Goal: Transaction & Acquisition: Purchase product/service

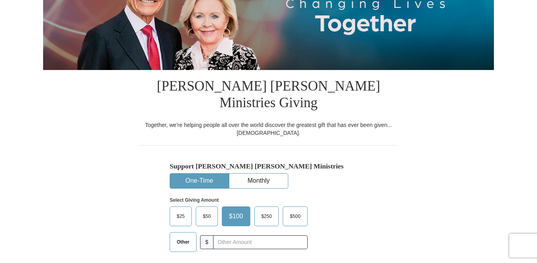
click at [186, 236] on span "Other" at bounding box center [183, 242] width 21 height 12
click at [0, 0] on input "Other" at bounding box center [0, 0] width 0 height 0
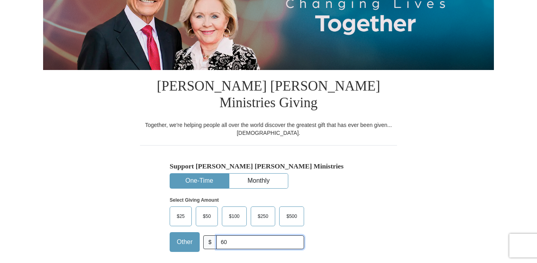
type input "60.00"
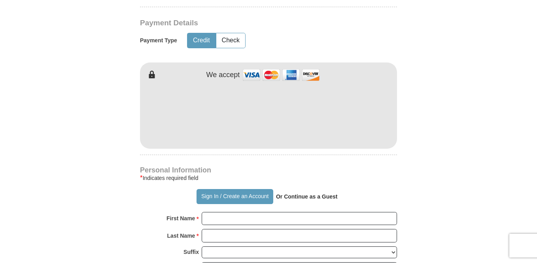
scroll to position [409, 0]
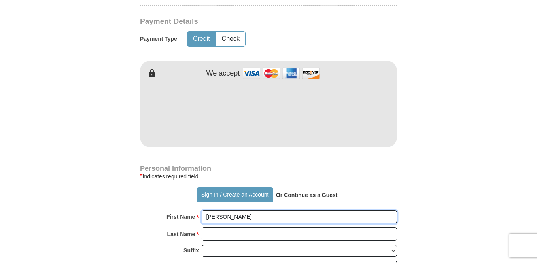
type input "[PERSON_NAME]"
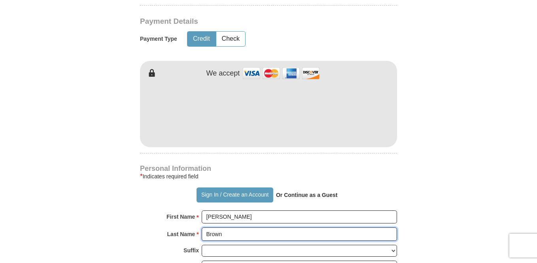
type input "Brown"
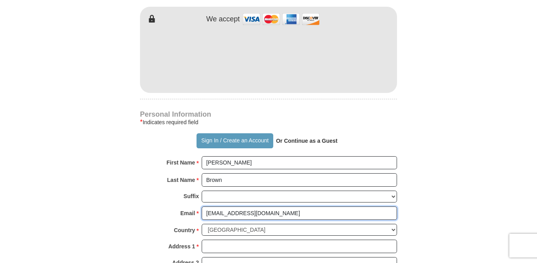
scroll to position [462, 0]
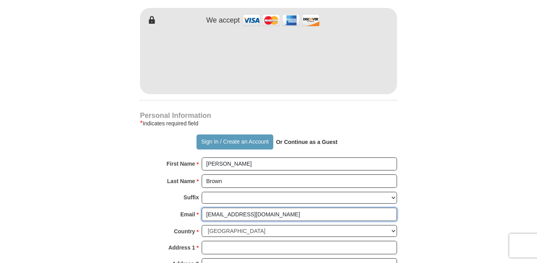
type input "[EMAIL_ADDRESS][DOMAIN_NAME]"
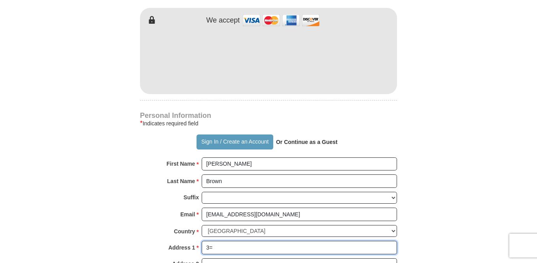
type input "3"
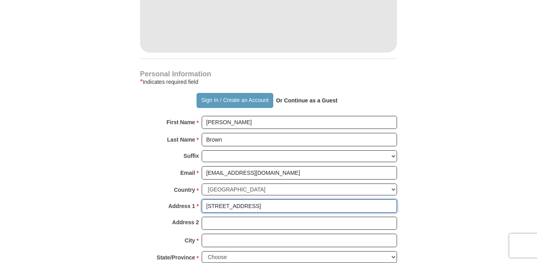
scroll to position [504, 0]
type input "[STREET_ADDRESS]"
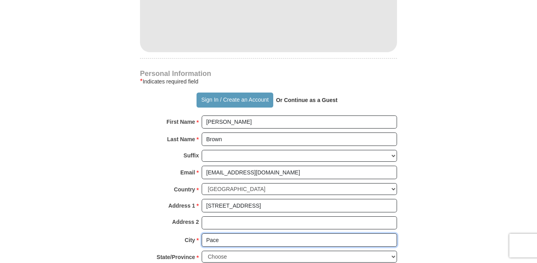
type input "Pace"
select select "FL"
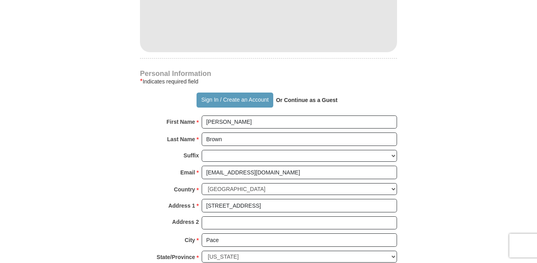
click at [411, 226] on form "Already have an account? Sign in for faster giving. Don't have an account? Crea…" at bounding box center [268, 24] width 451 height 992
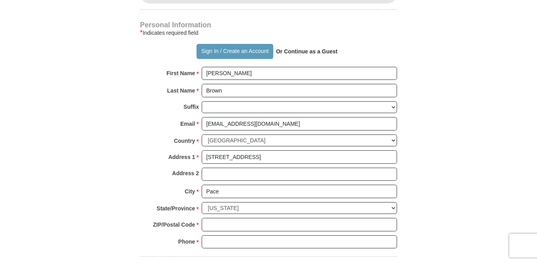
scroll to position [555, 0]
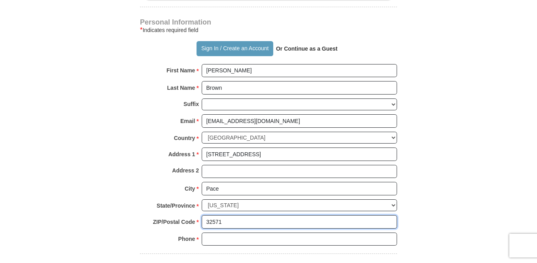
type input "32571"
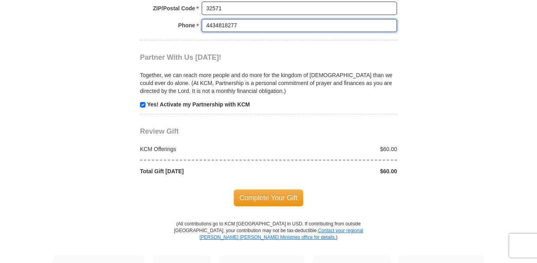
scroll to position [768, 0]
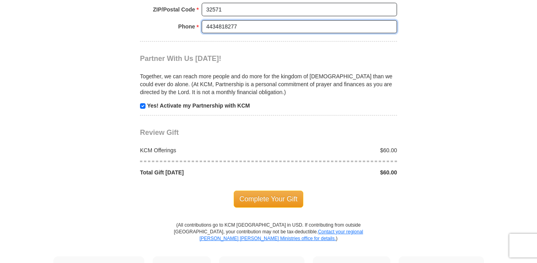
type input "4434818277"
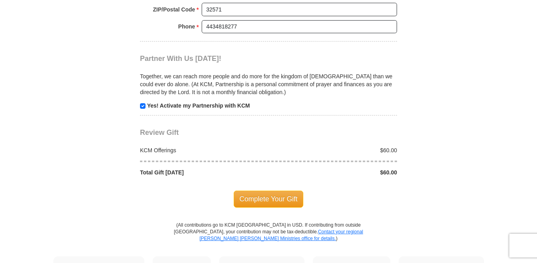
click at [140, 103] on input "checkbox" at bounding box center [143, 106] width 6 height 6
checkbox input "false"
click at [279, 191] on span "Complete Your Gift" at bounding box center [269, 199] width 70 height 17
